Goal: Task Accomplishment & Management: Manage account settings

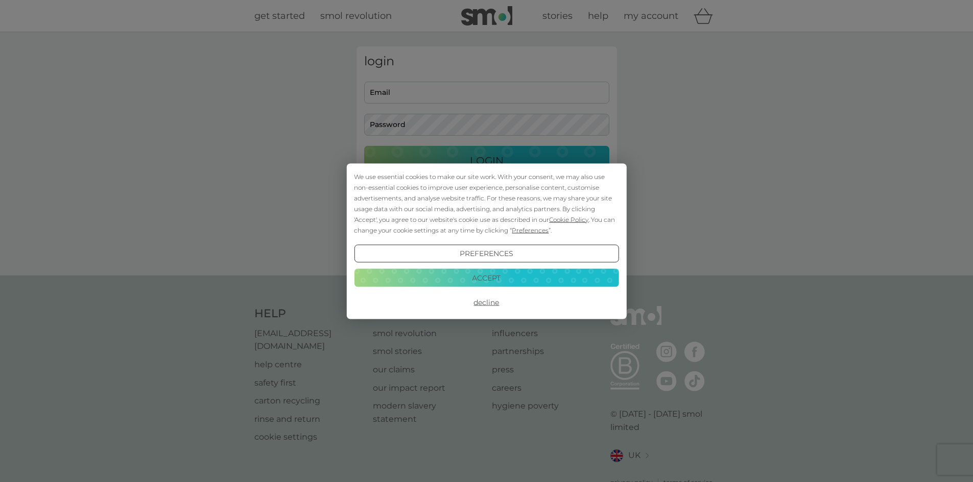
click at [484, 304] on button "Decline" at bounding box center [486, 303] width 264 height 18
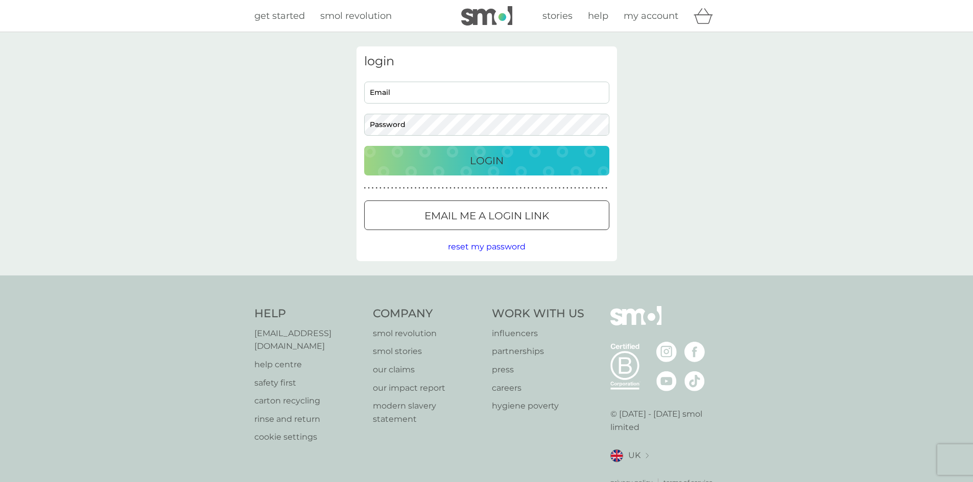
click at [477, 211] on div at bounding box center [486, 216] width 37 height 11
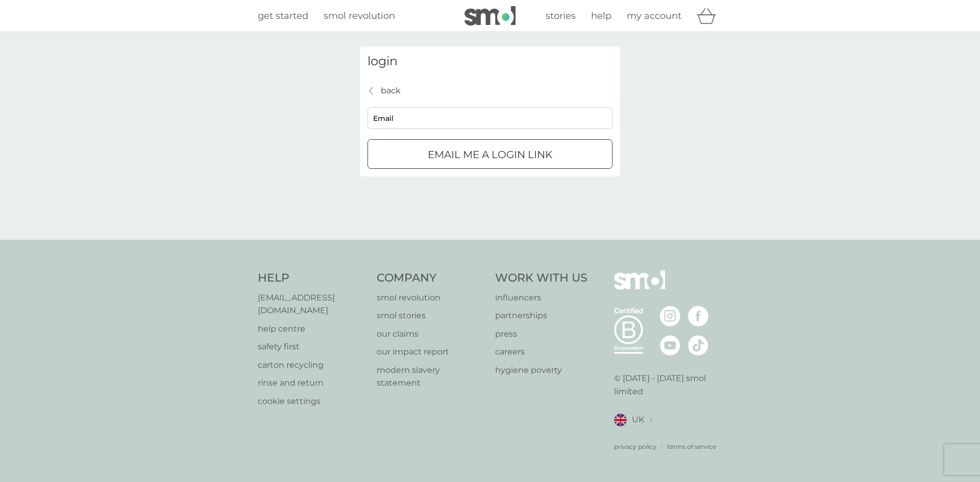
click at [466, 122] on input "Email" at bounding box center [490, 118] width 245 height 22
type input "wright_charlotte@rocketmail.com"
click at [481, 171] on div "login back back wright_charlotte@rocketmail.com Email Email me a login link" at bounding box center [490, 111] width 260 height 130
click at [489, 151] on div "submit" at bounding box center [490, 155] width 37 height 11
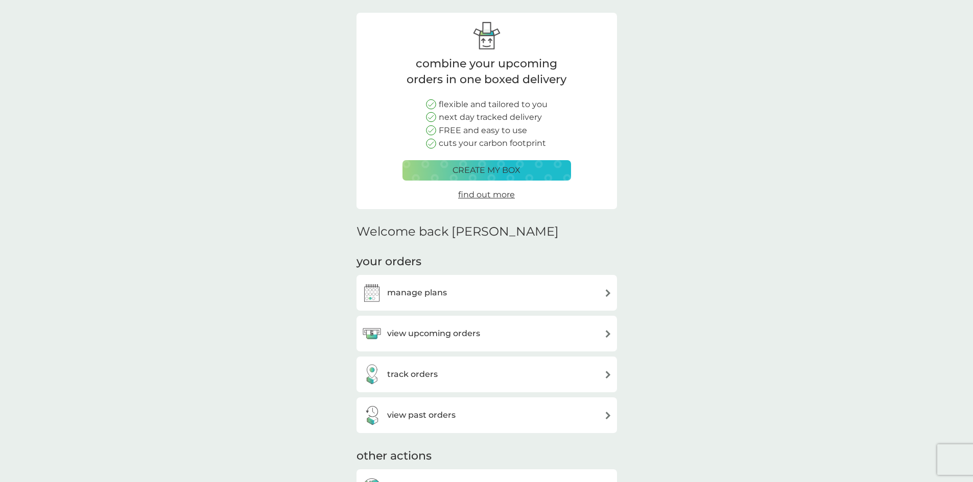
scroll to position [102, 0]
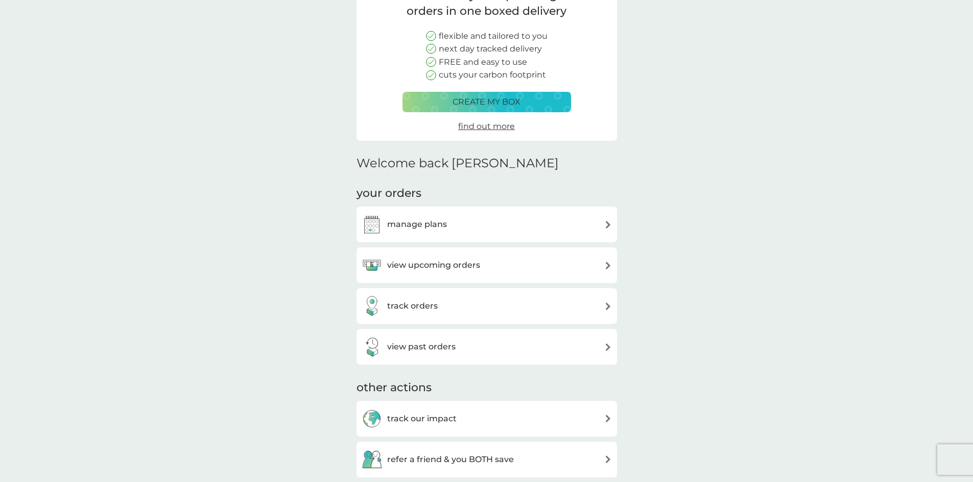
click at [536, 259] on div "view upcoming orders" at bounding box center [486, 265] width 250 height 20
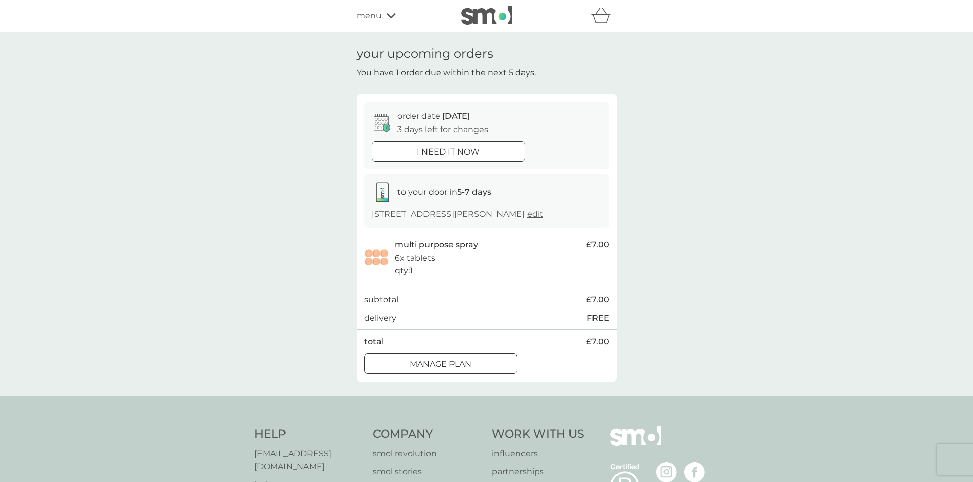
click at [475, 355] on button "Manage plan" at bounding box center [440, 364] width 153 height 20
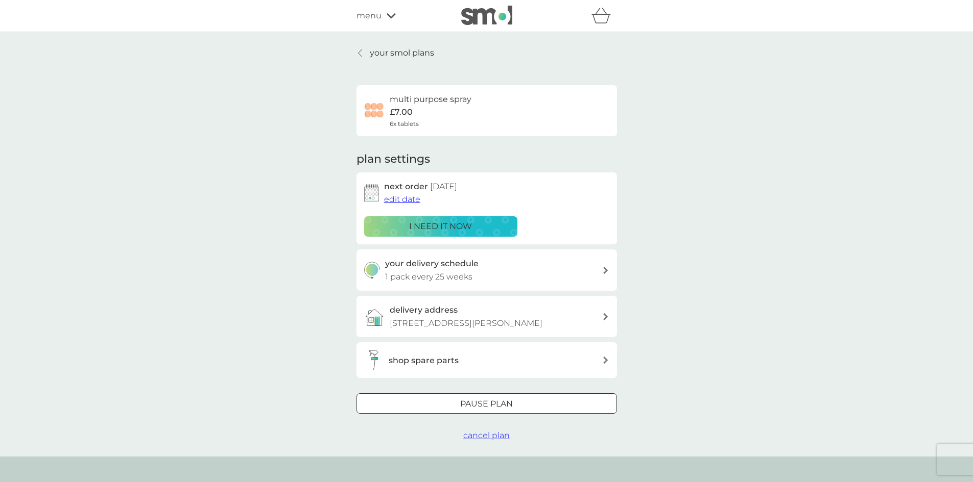
click at [510, 400] on p "Pause plan" at bounding box center [486, 404] width 53 height 13
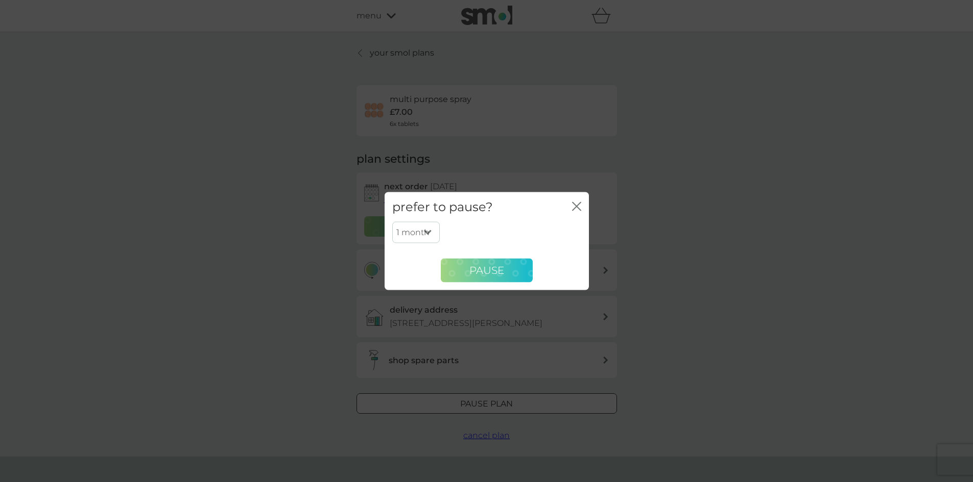
click at [506, 278] on button "Pause" at bounding box center [487, 270] width 92 height 25
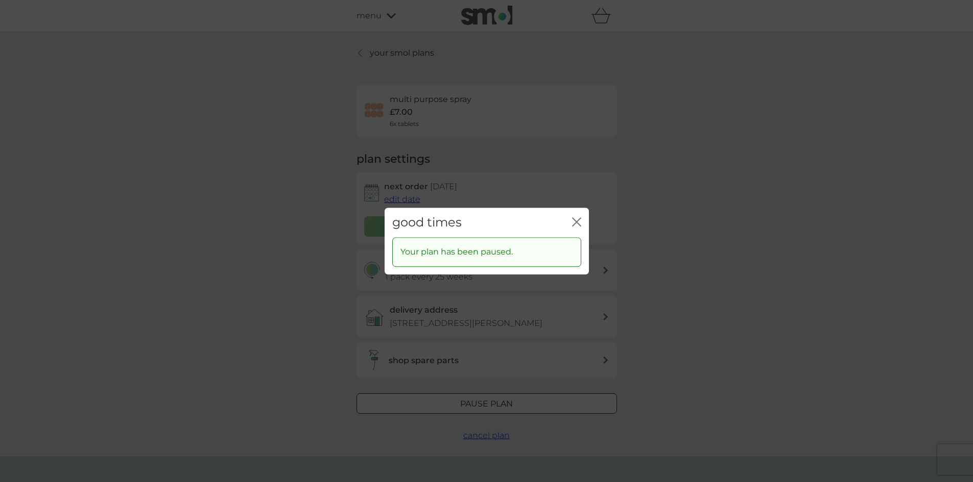
click at [575, 224] on icon "close" at bounding box center [576, 222] width 9 height 9
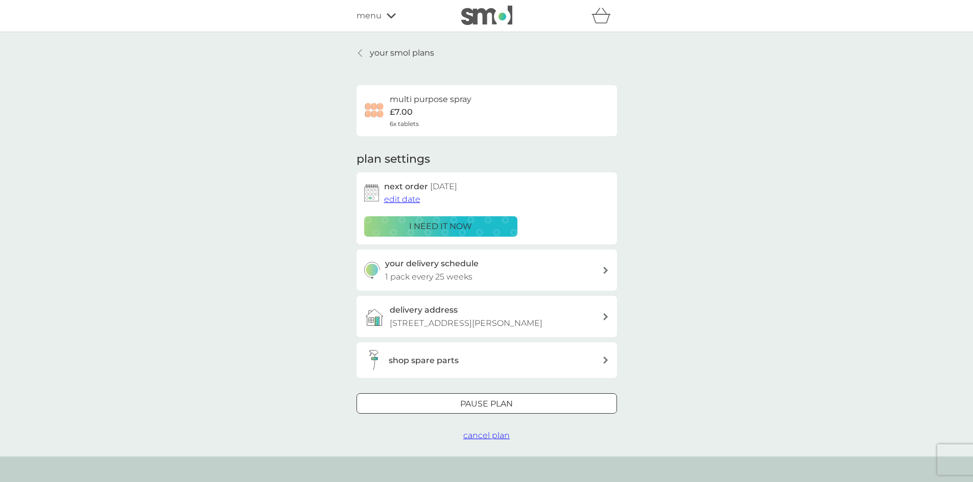
click at [372, 55] on p "your smol plans" at bounding box center [402, 52] width 64 height 13
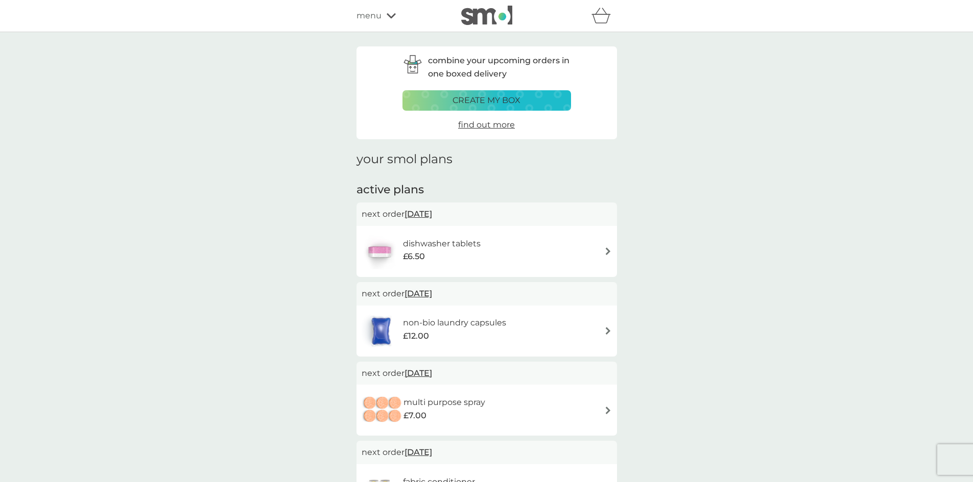
click at [386, 20] on div "menu" at bounding box center [399, 15] width 87 height 13
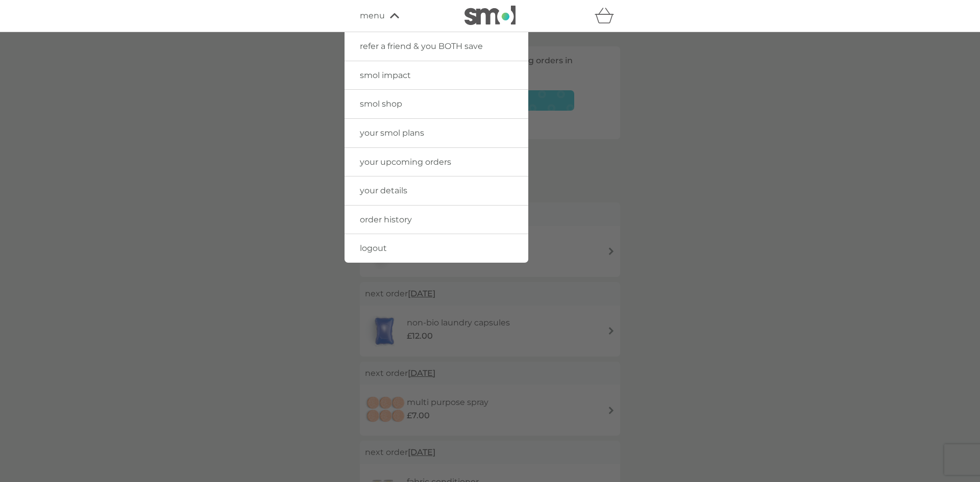
click at [390, 102] on span "smol shop" at bounding box center [381, 104] width 42 height 10
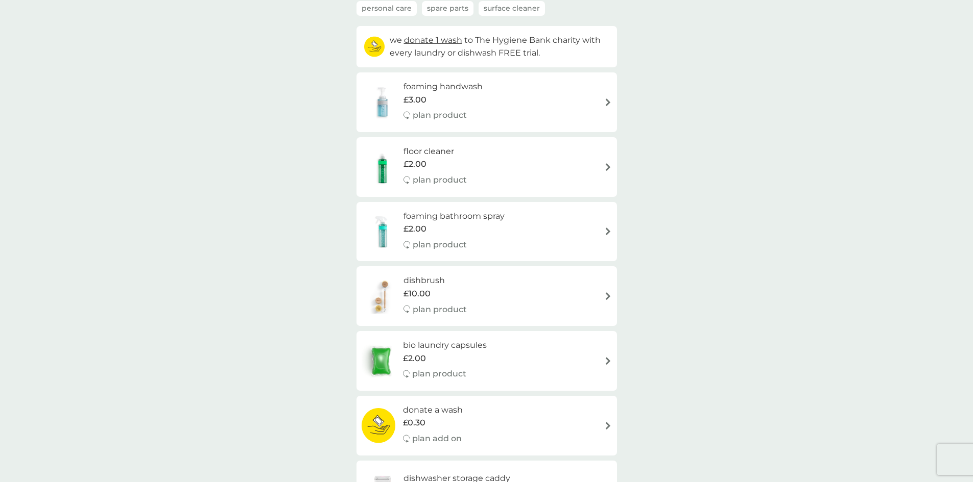
scroll to position [102, 0]
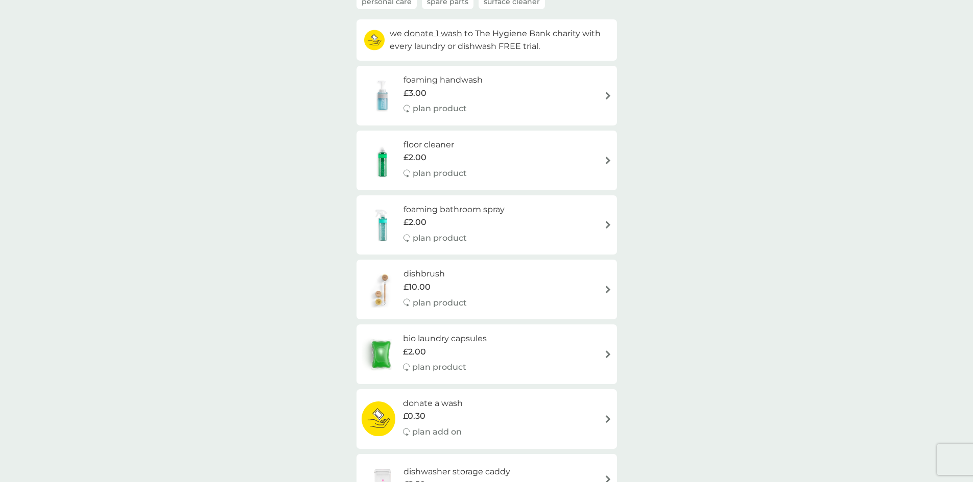
click at [560, 153] on div "floor cleaner £2.00 plan product" at bounding box center [486, 160] width 250 height 44
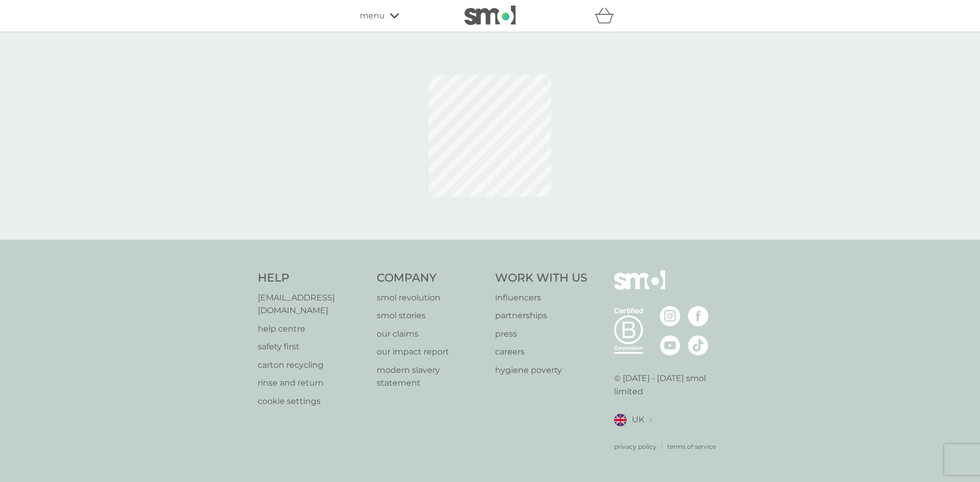
select select "84"
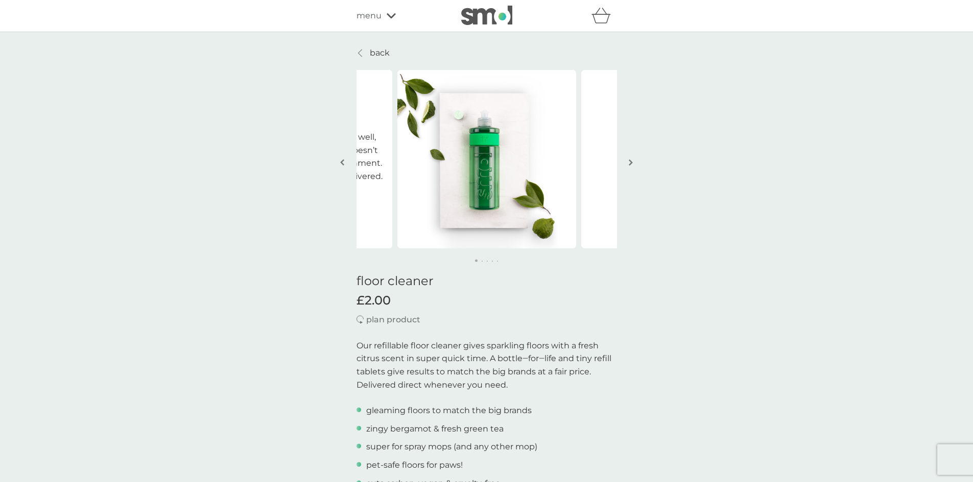
click at [628, 163] on button "button" at bounding box center [631, 163] width 8 height 51
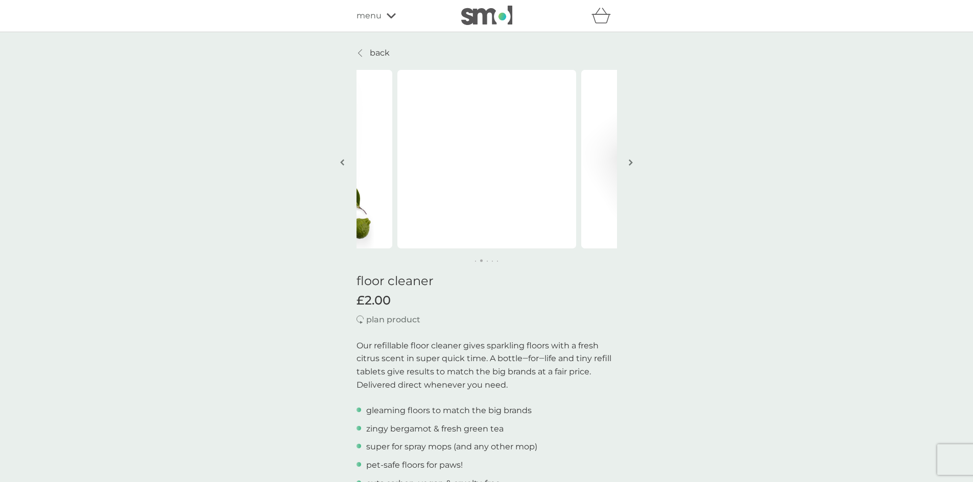
click at [628, 163] on button "button" at bounding box center [631, 163] width 8 height 51
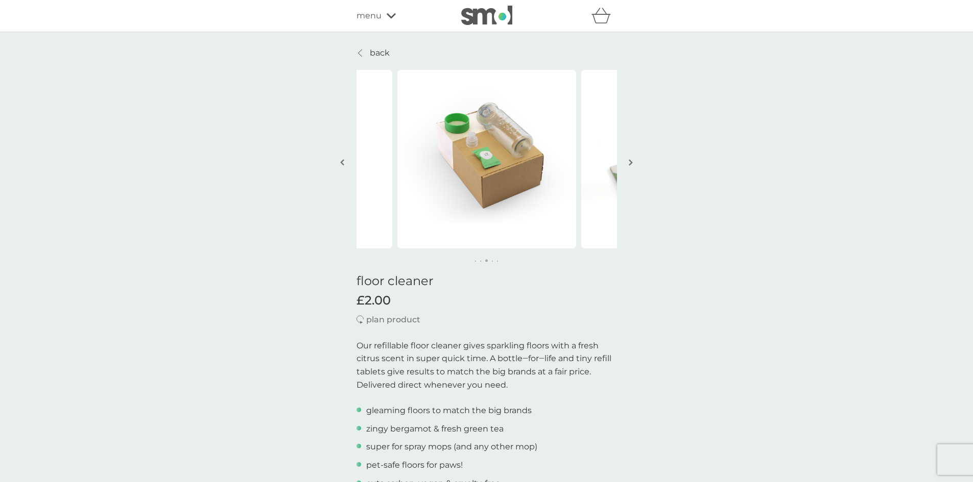
click at [339, 157] on button "button" at bounding box center [343, 163] width 8 height 51
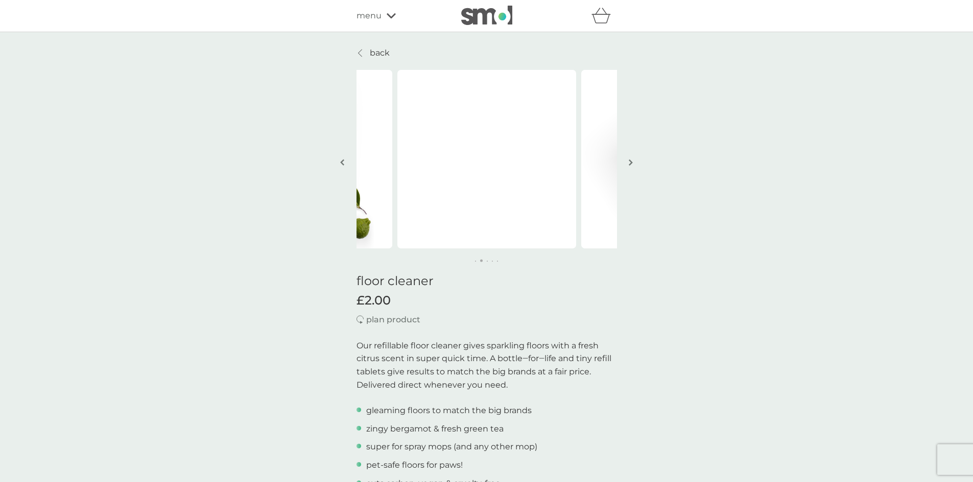
click at [634, 163] on button "button" at bounding box center [631, 163] width 8 height 51
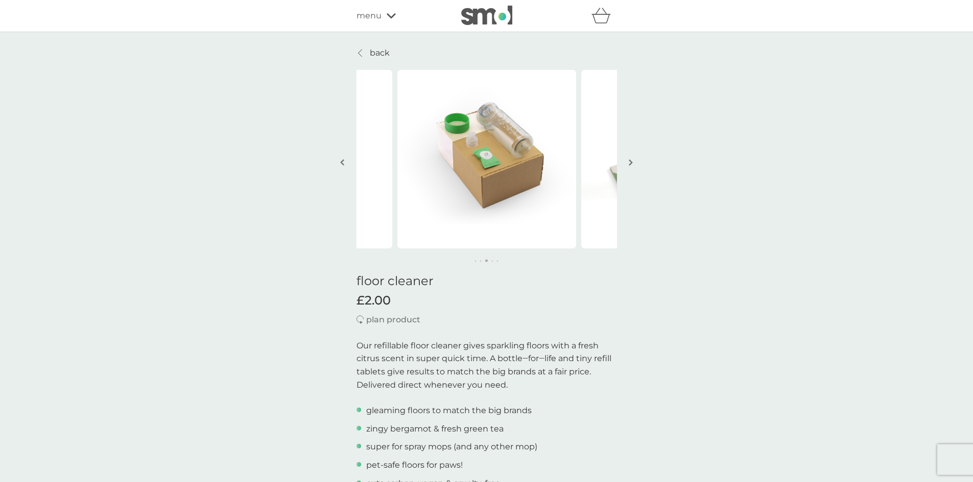
click at [634, 163] on button "button" at bounding box center [631, 163] width 8 height 51
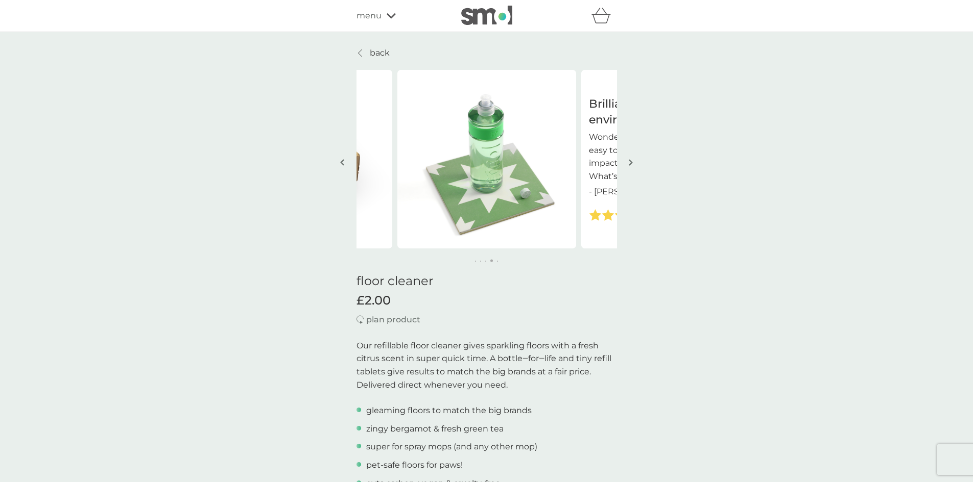
click at [634, 163] on button "button" at bounding box center [631, 163] width 8 height 51
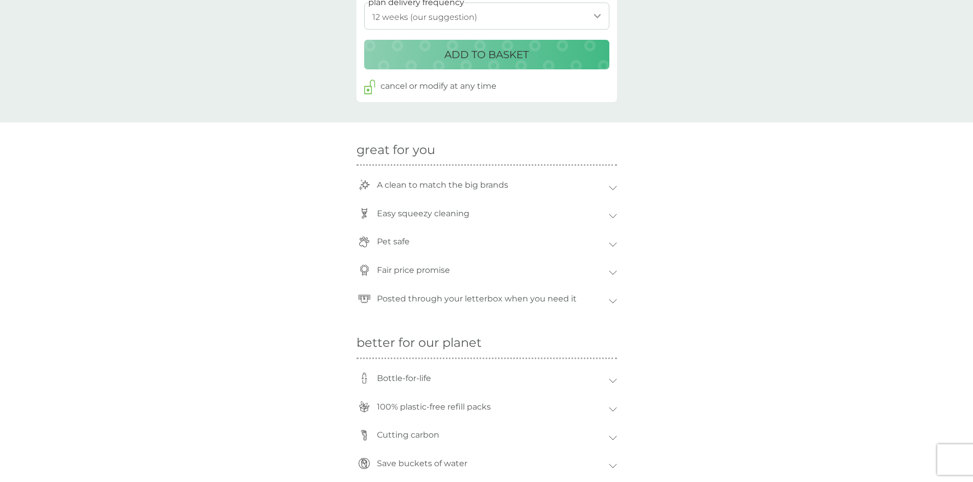
scroll to position [613, 0]
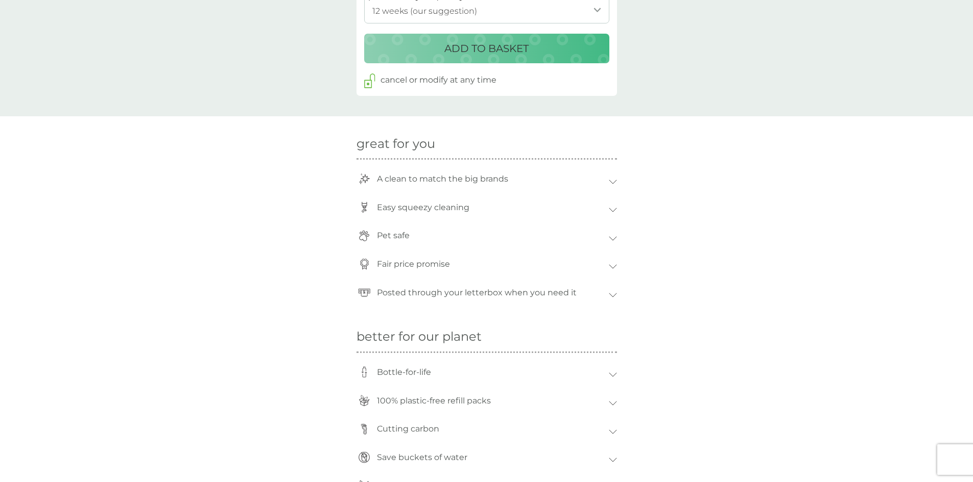
click at [622, 229] on div "great for you A clean to match the big brands With a zingy fresh bergamot and g…" at bounding box center [486, 213] width 973 height 194
click at [614, 238] on icon at bounding box center [613, 238] width 8 height 5
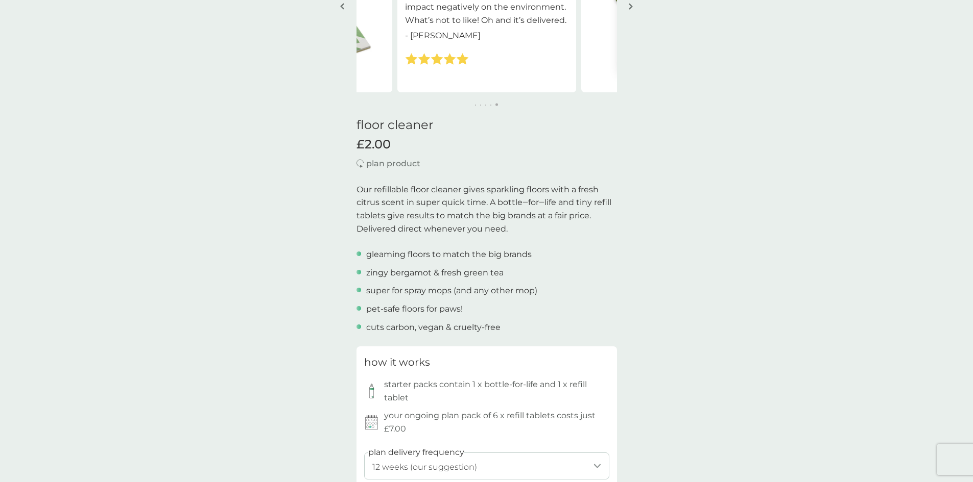
scroll to position [0, 0]
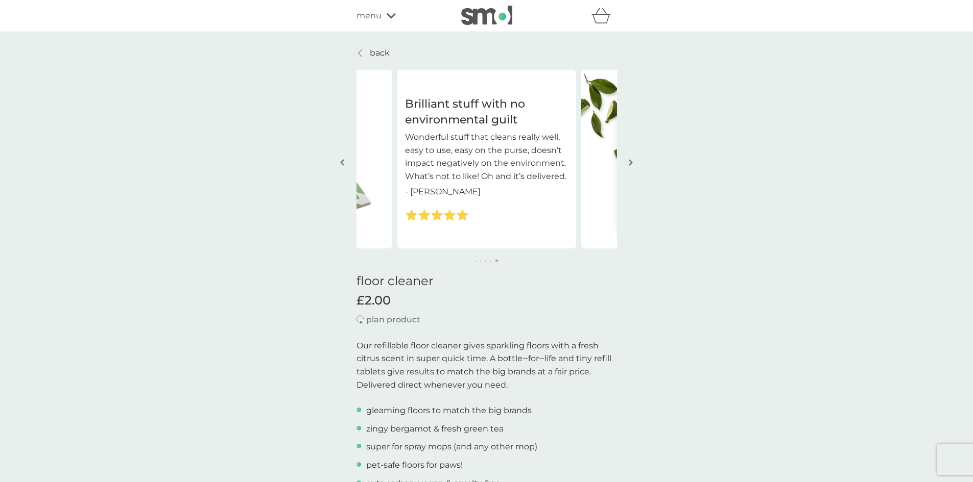
click at [628, 160] on button "button" at bounding box center [631, 163] width 8 height 51
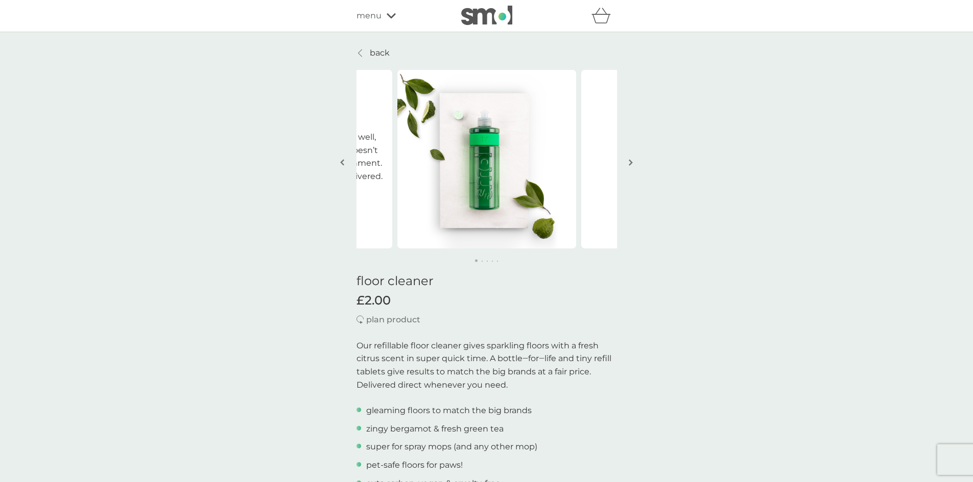
click at [383, 55] on p "back" at bounding box center [380, 52] width 20 height 13
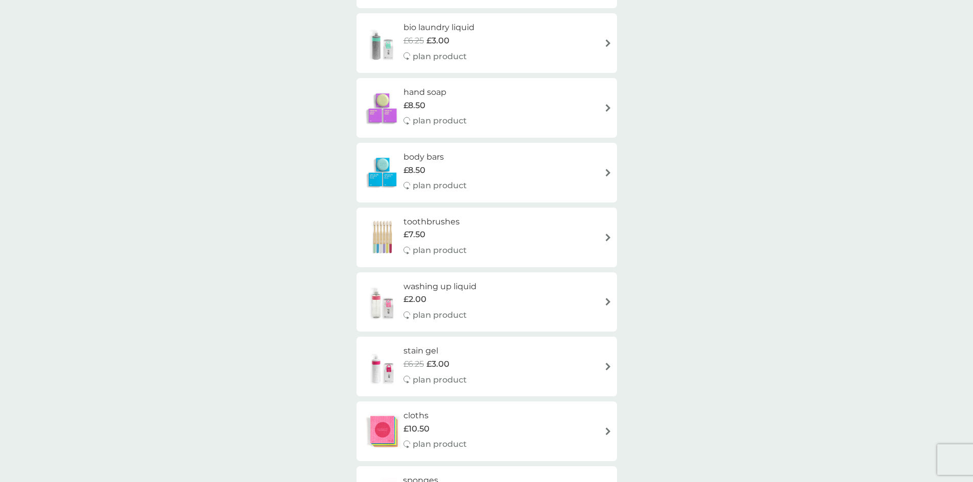
scroll to position [715, 0]
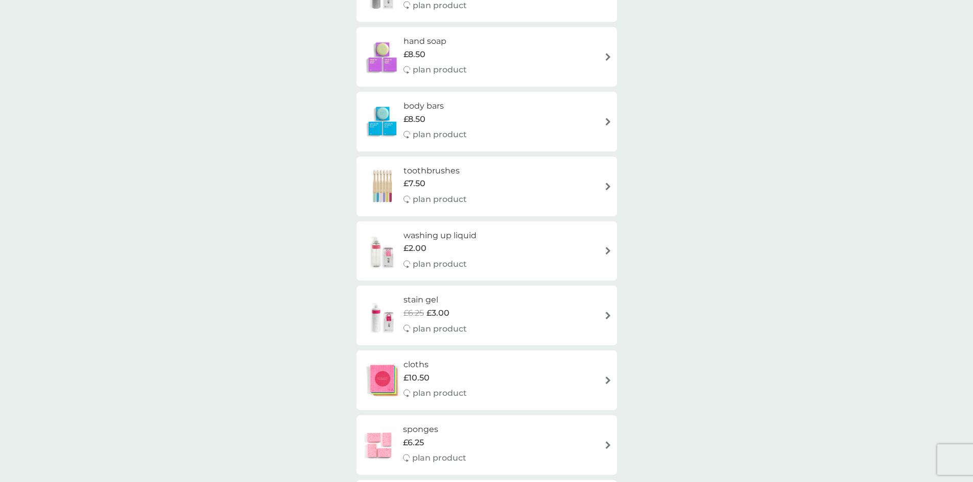
click at [605, 185] on img at bounding box center [608, 187] width 8 height 8
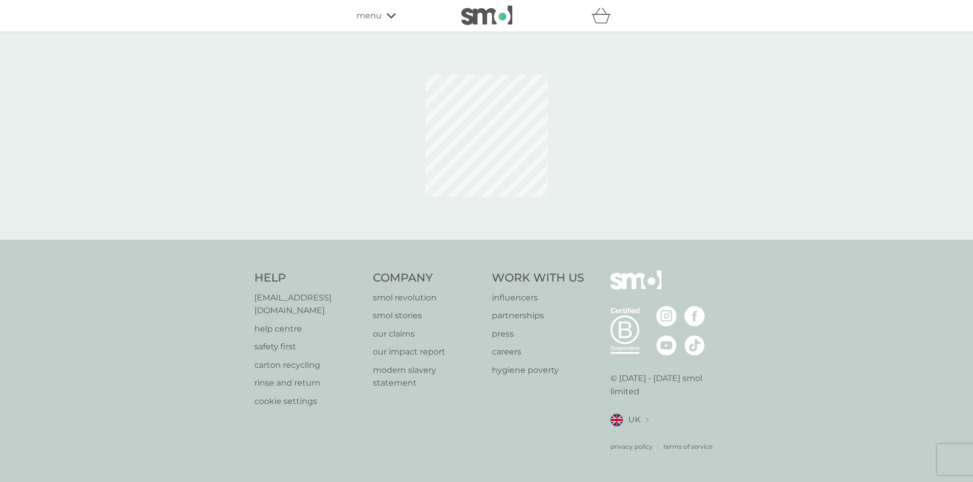
select select "119"
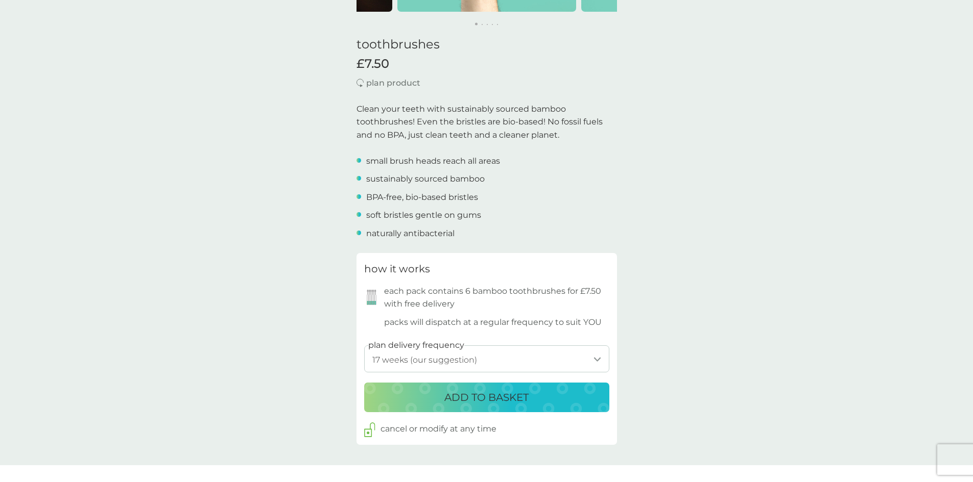
scroll to position [255, 0]
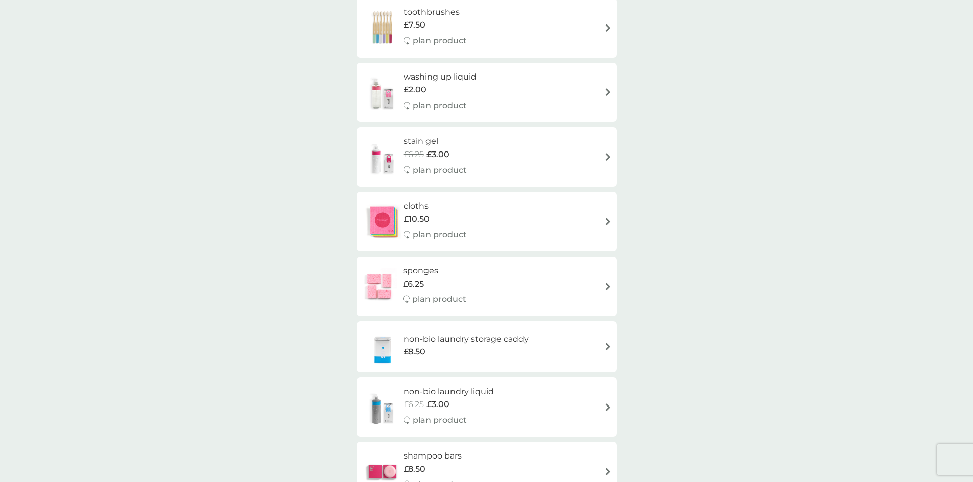
scroll to position [817, 0]
